Goal: Task Accomplishment & Management: Manage account settings

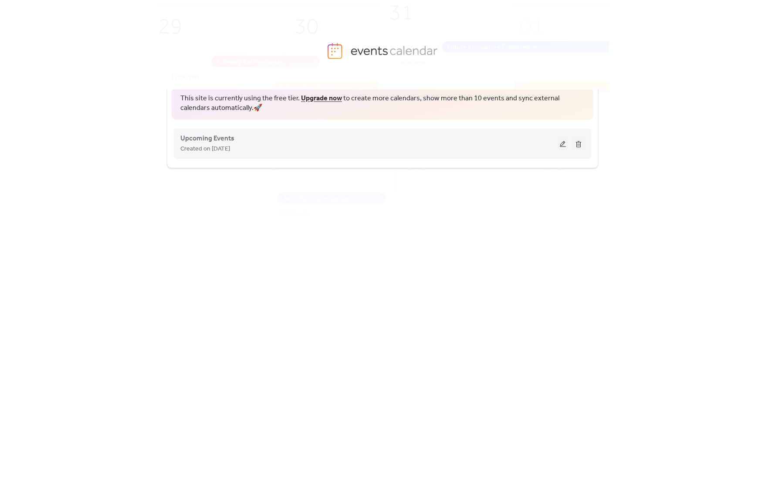
click at [563, 144] on button at bounding box center [563, 143] width 12 height 13
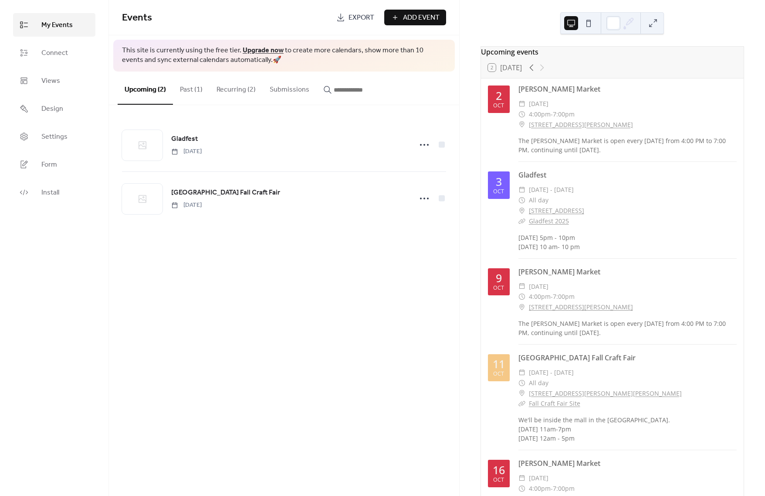
click at [244, 90] on button "Recurring (2)" at bounding box center [236, 87] width 53 height 32
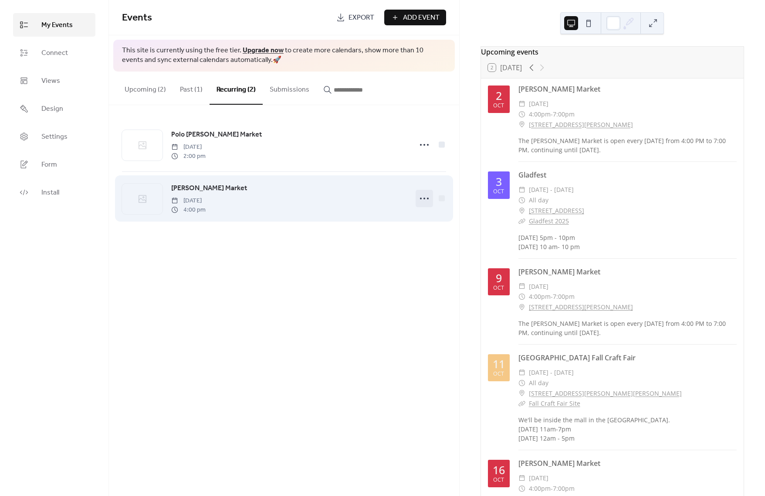
click at [425, 199] on circle at bounding box center [425, 198] width 2 height 2
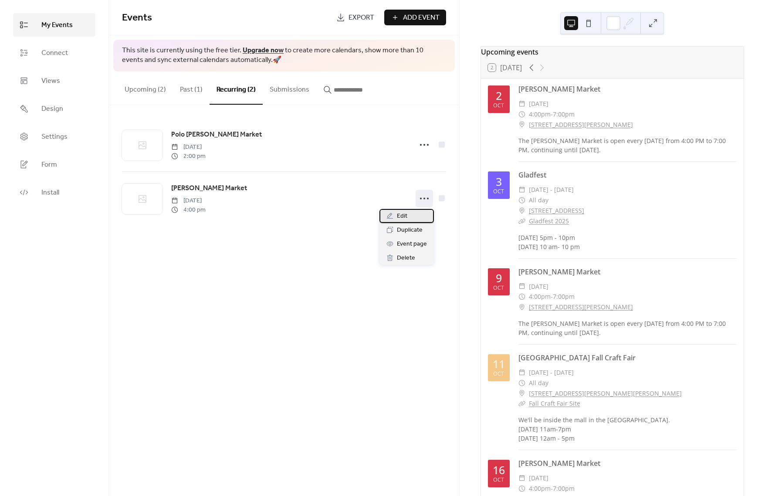
click at [414, 214] on div "Edit" at bounding box center [407, 216] width 54 height 14
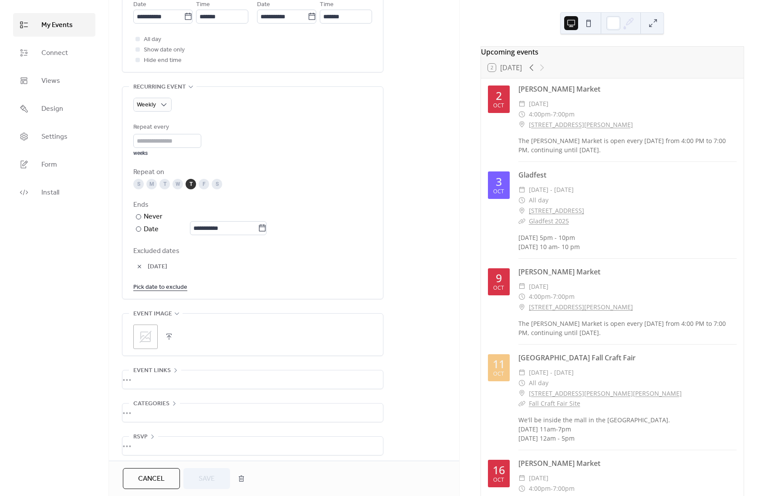
scroll to position [337, 0]
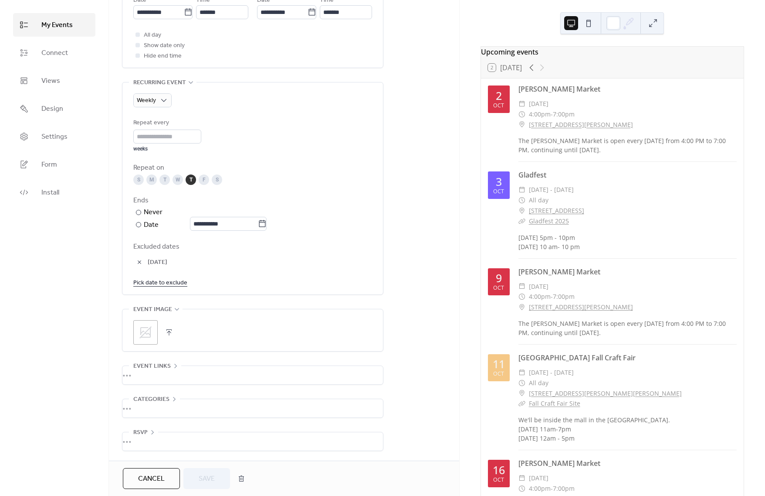
click at [139, 265] on button "button" at bounding box center [139, 262] width 12 height 12
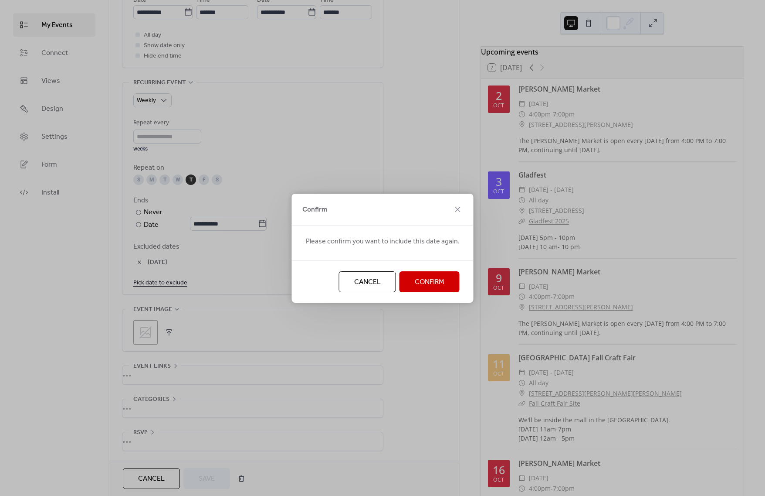
click at [421, 284] on span "Confirm" at bounding box center [430, 282] width 30 height 10
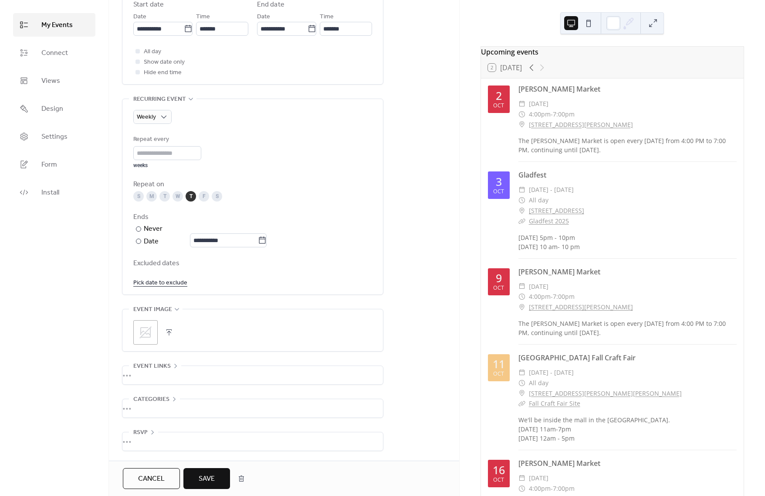
click at [173, 281] on link "Pick date to exclude" at bounding box center [160, 282] width 54 height 11
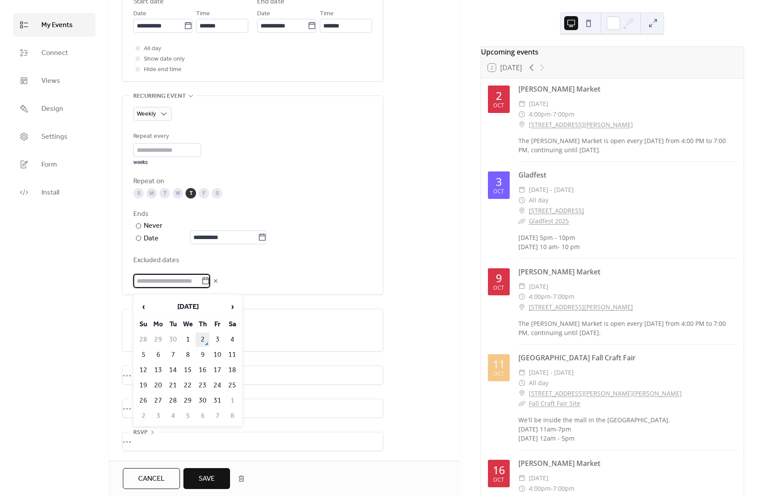
click at [203, 341] on td "2" at bounding box center [203, 339] width 14 height 14
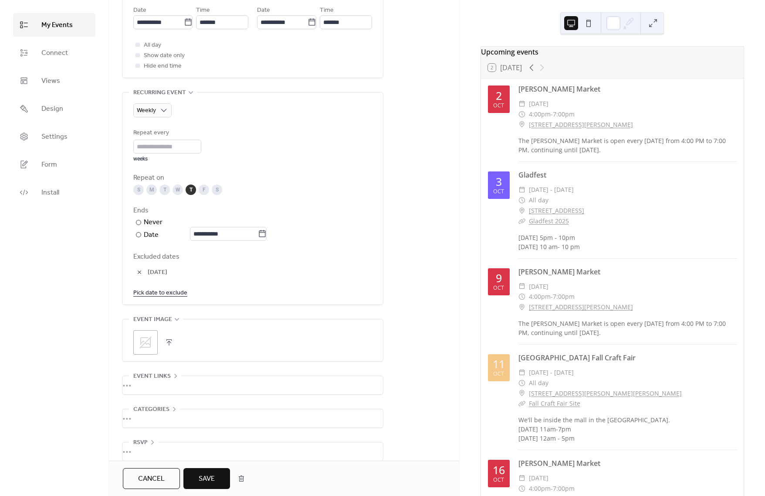
click at [207, 484] on span "Save" at bounding box center [207, 478] width 16 height 10
